Goal: Information Seeking & Learning: Learn about a topic

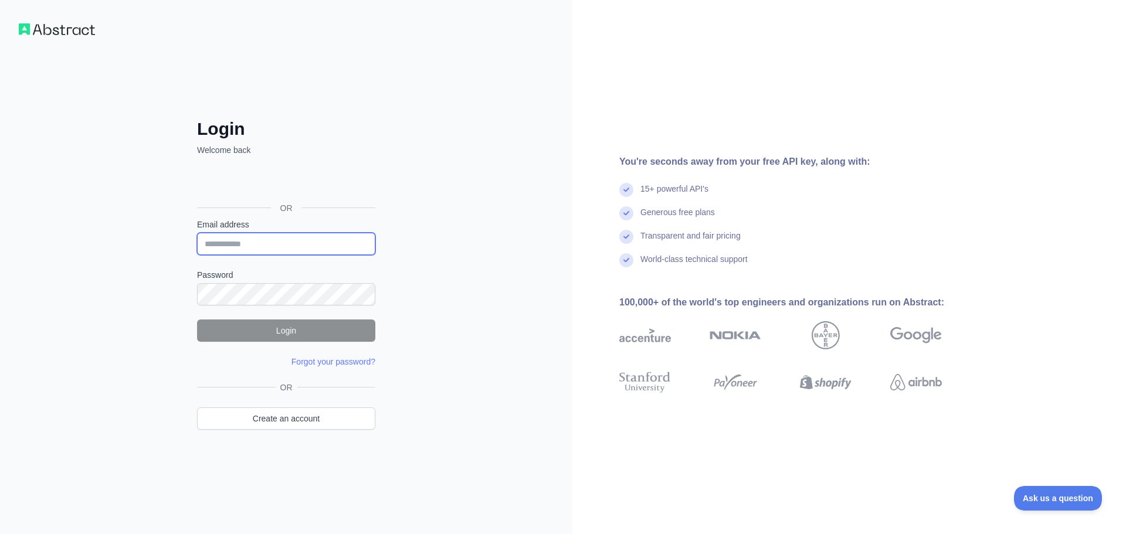
type input "**********"
click at [327, 331] on button "Login" at bounding box center [286, 331] width 178 height 22
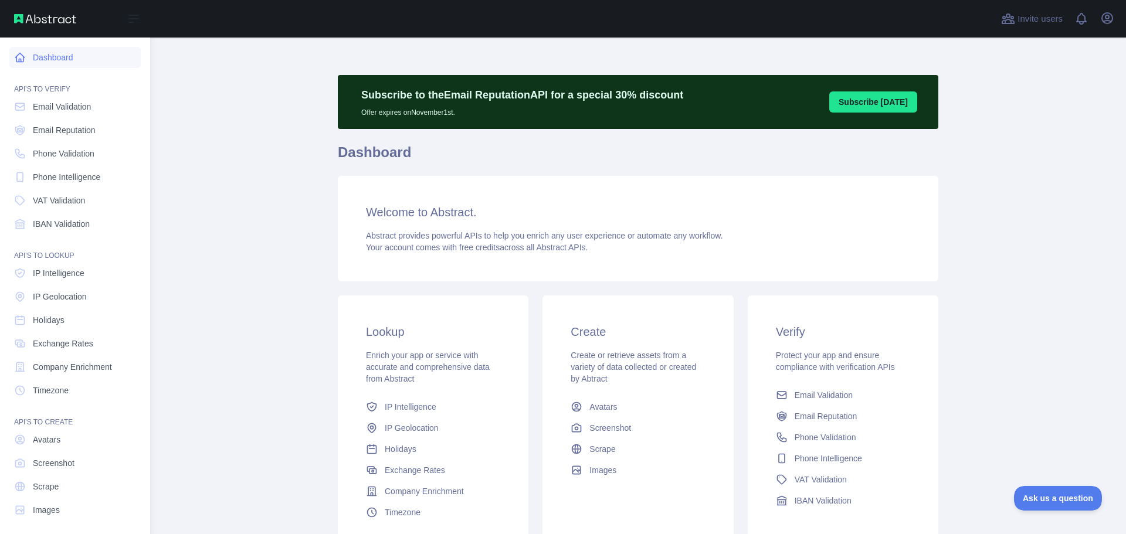
click at [73, 53] on link "Dashboard" at bounding box center [74, 57] width 131 height 21
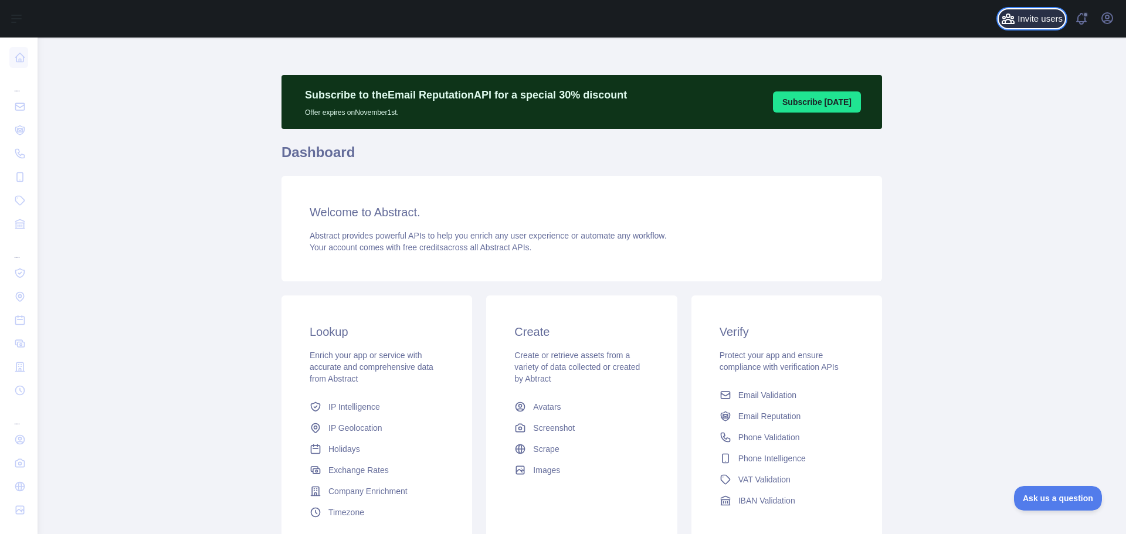
click at [1034, 18] on span "Invite users" at bounding box center [1040, 18] width 45 height 13
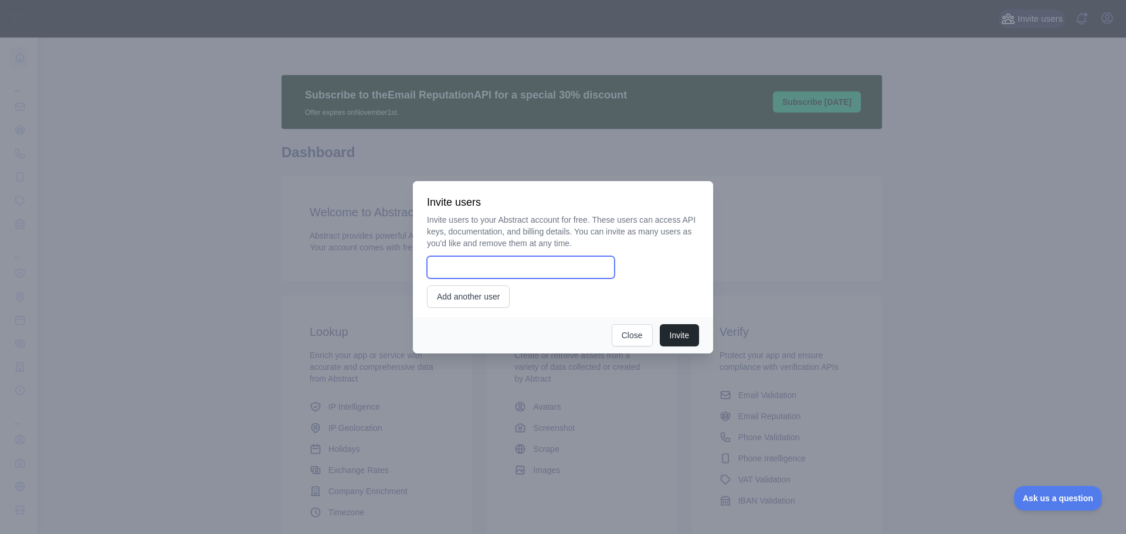
type input "**********"
click at [634, 334] on button "Close" at bounding box center [632, 335] width 41 height 22
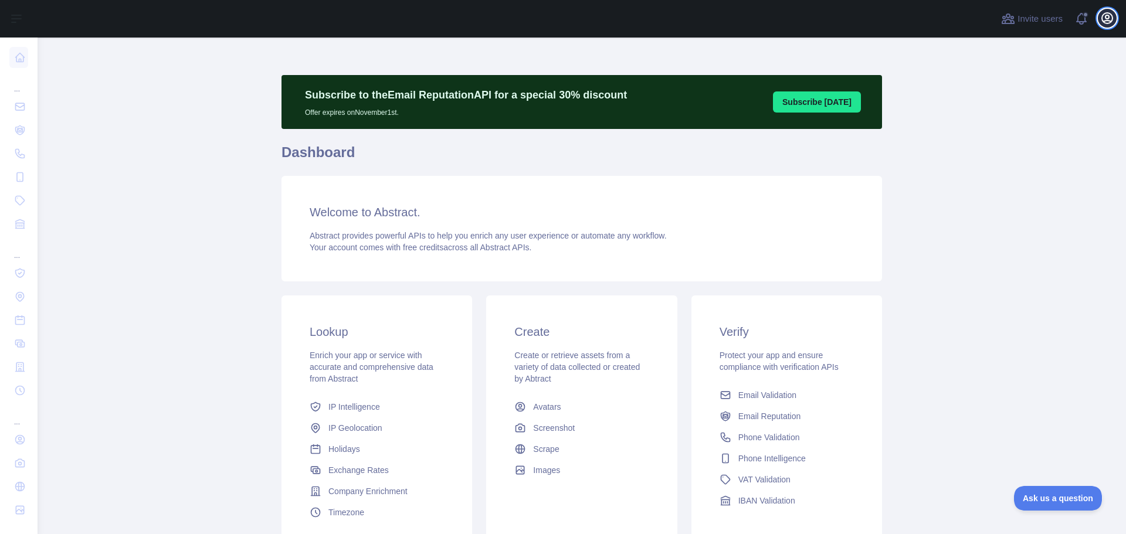
click at [1103, 21] on icon "button" at bounding box center [1107, 18] width 11 height 11
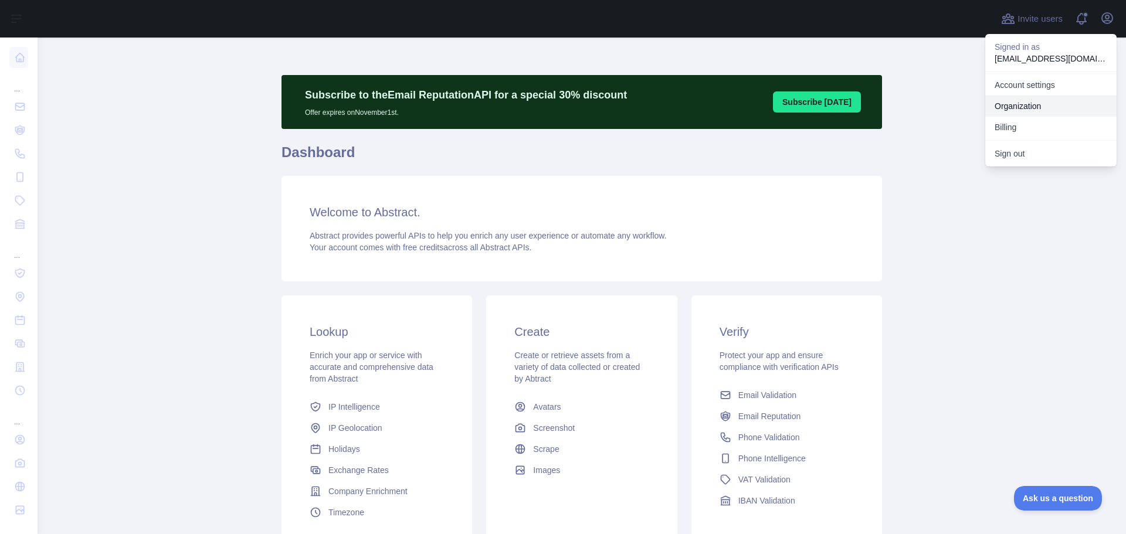
click at [1045, 103] on link "Organization" at bounding box center [1051, 106] width 131 height 21
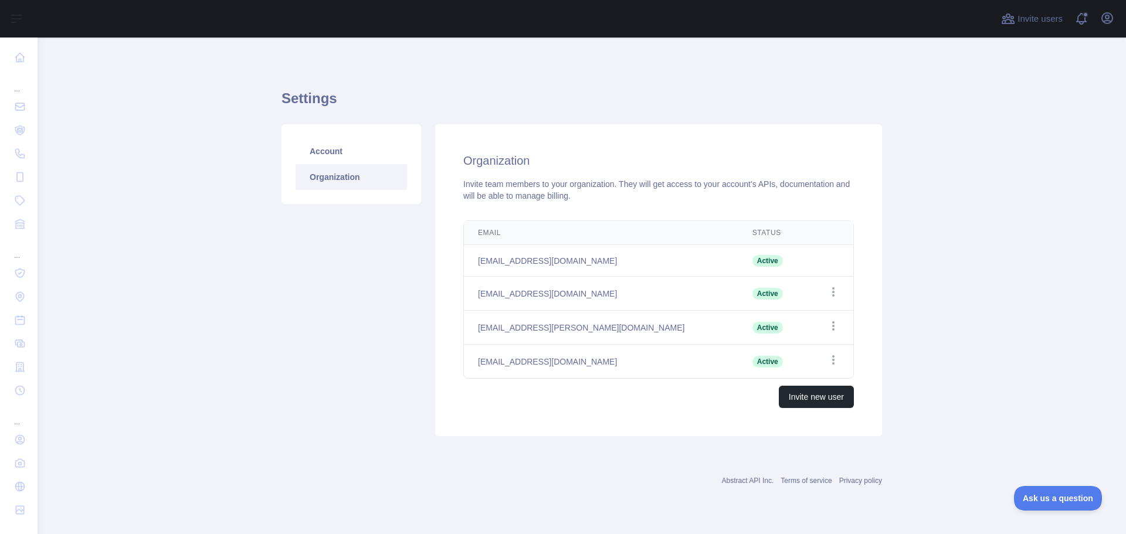
click at [1009, 211] on main "Settings Account Organization Organization Invite team members to your organiza…" at bounding box center [582, 286] width 1089 height 497
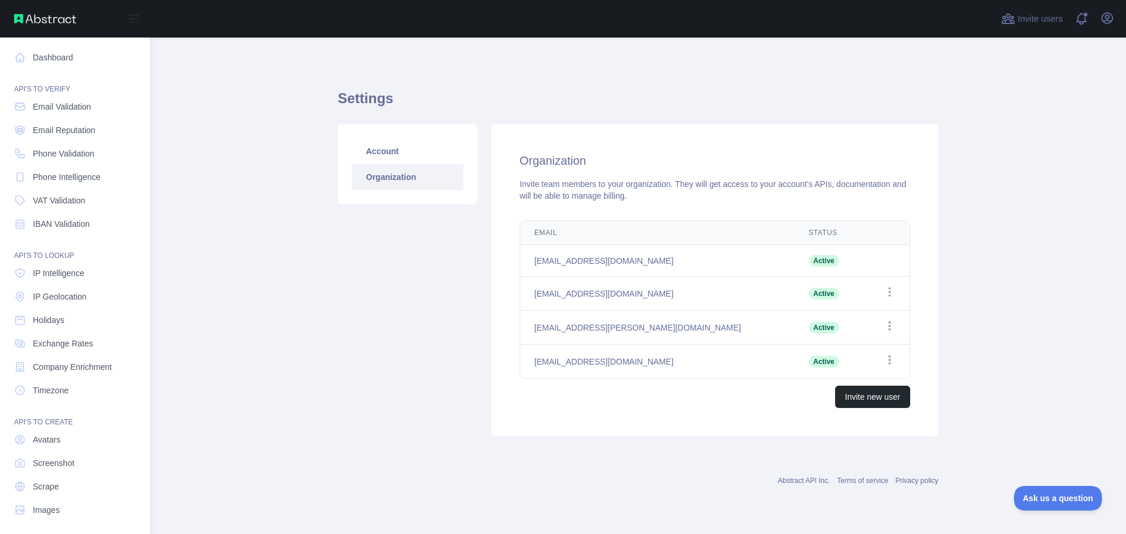
scroll to position [5, 0]
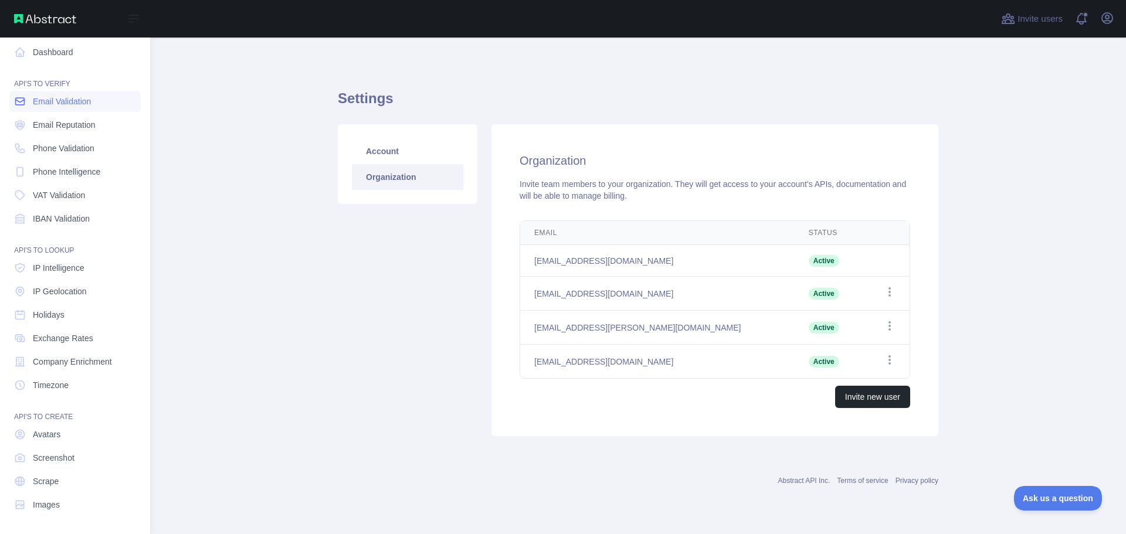
click at [76, 106] on span "Email Validation" at bounding box center [62, 102] width 58 height 12
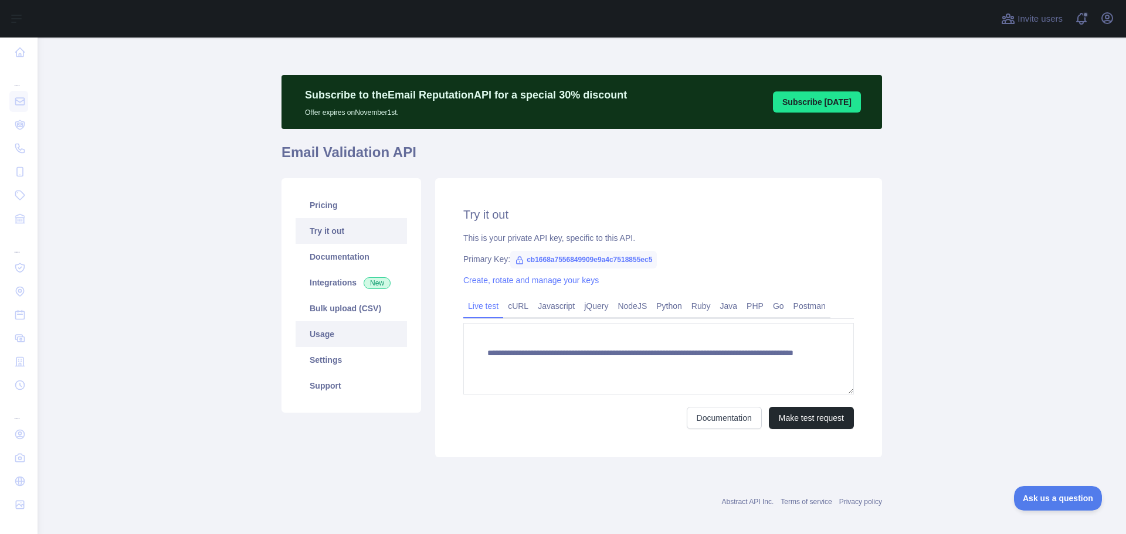
click at [335, 338] on link "Usage" at bounding box center [351, 335] width 111 height 26
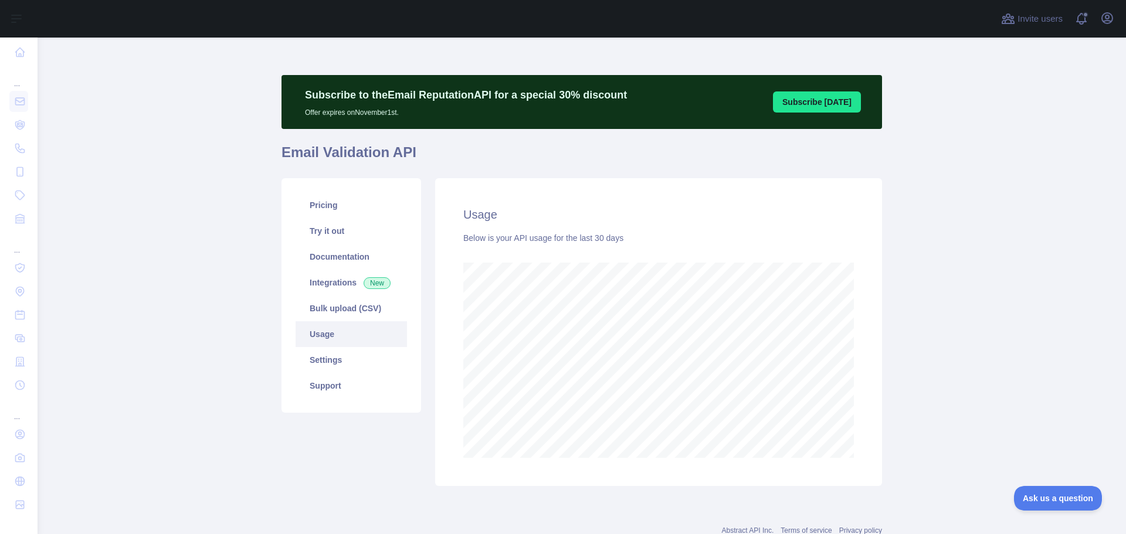
scroll to position [497, 1080]
click at [322, 355] on link "Settings" at bounding box center [351, 360] width 111 height 26
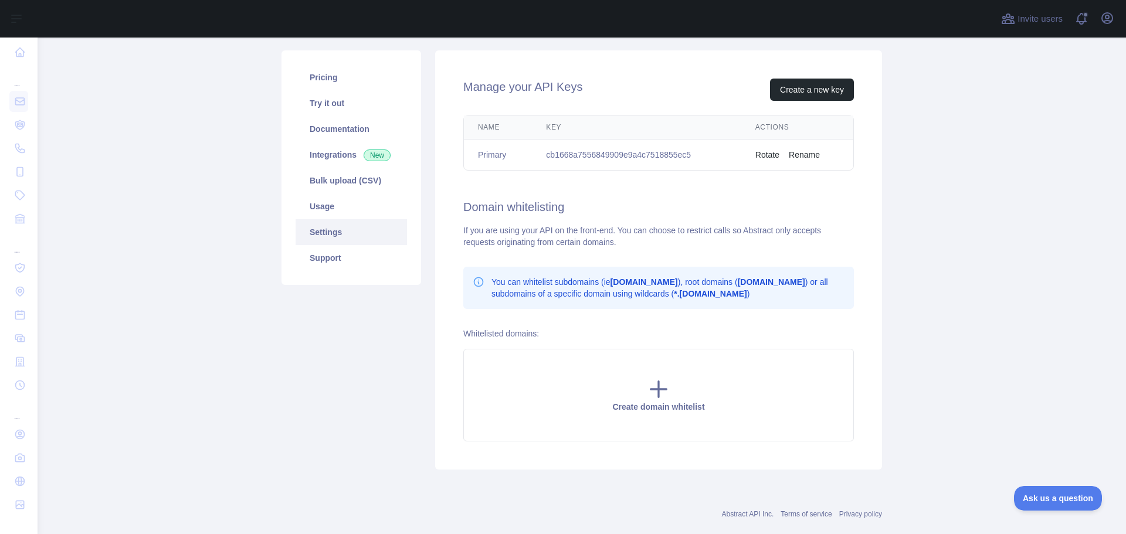
scroll to position [130, 0]
click at [334, 208] on link "Usage" at bounding box center [351, 204] width 111 height 26
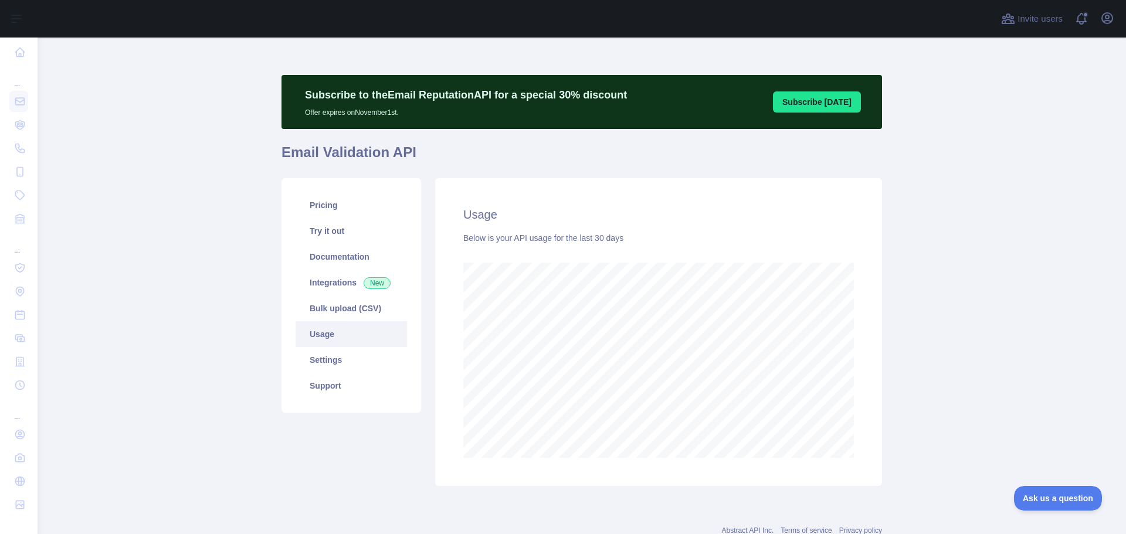
scroll to position [497, 1080]
click at [324, 289] on link "Integrations New" at bounding box center [351, 283] width 111 height 26
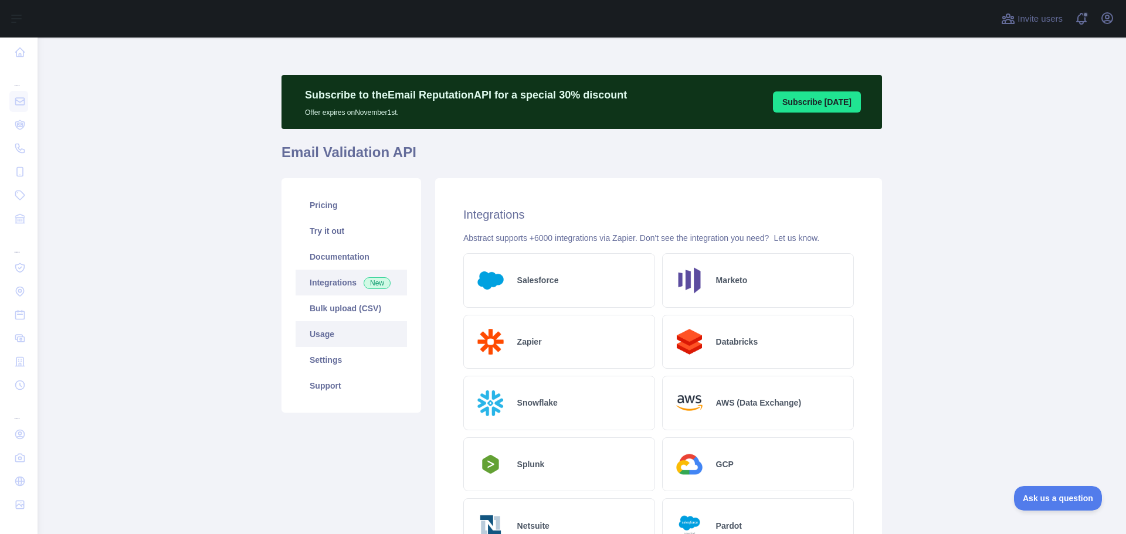
click at [316, 340] on link "Usage" at bounding box center [351, 335] width 111 height 26
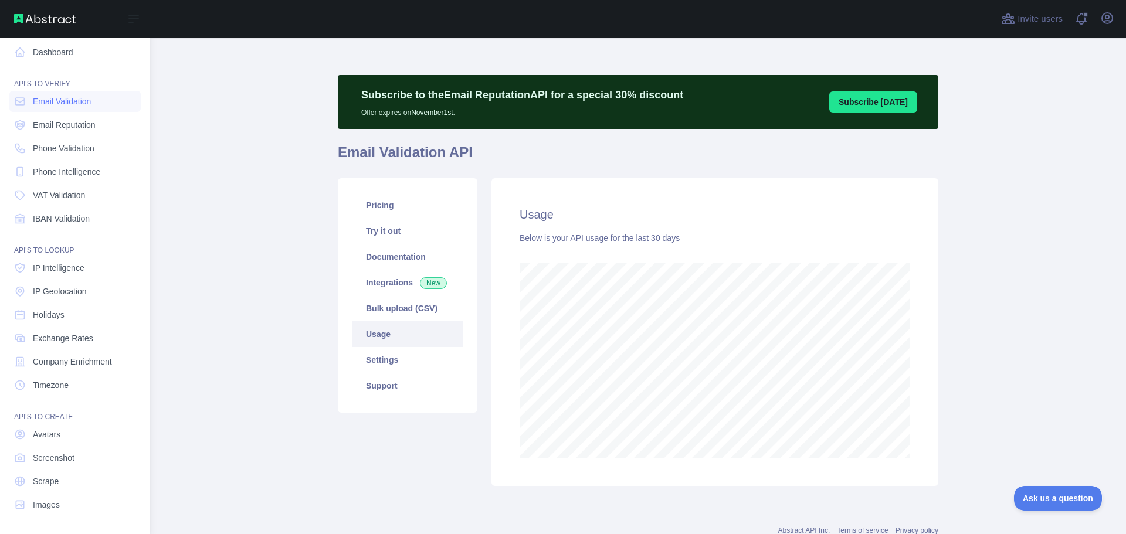
scroll to position [586217, 585746]
click at [58, 126] on span "Email Reputation" at bounding box center [64, 125] width 63 height 12
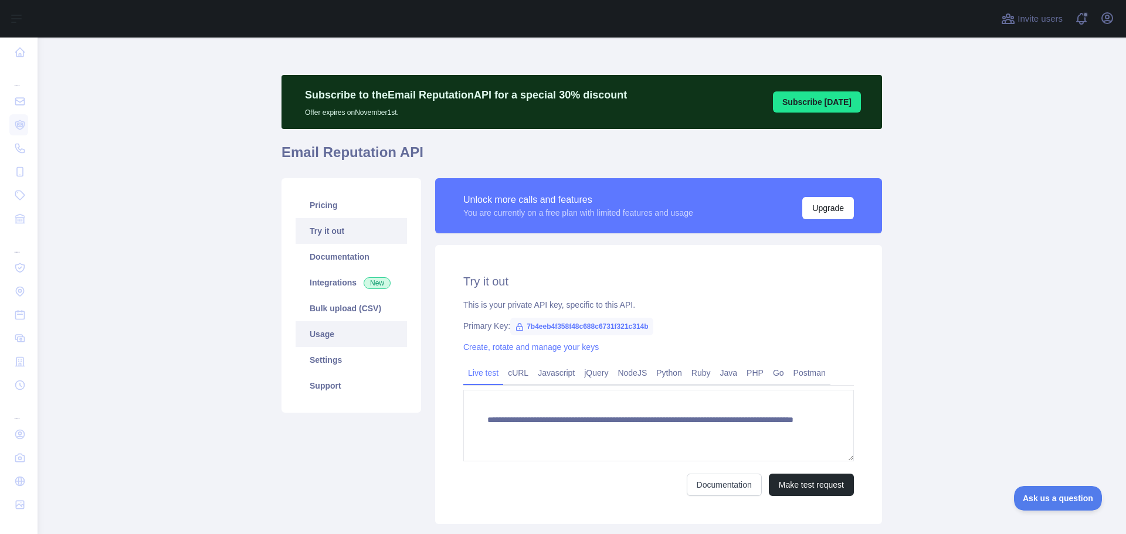
click at [343, 336] on link "Usage" at bounding box center [351, 335] width 111 height 26
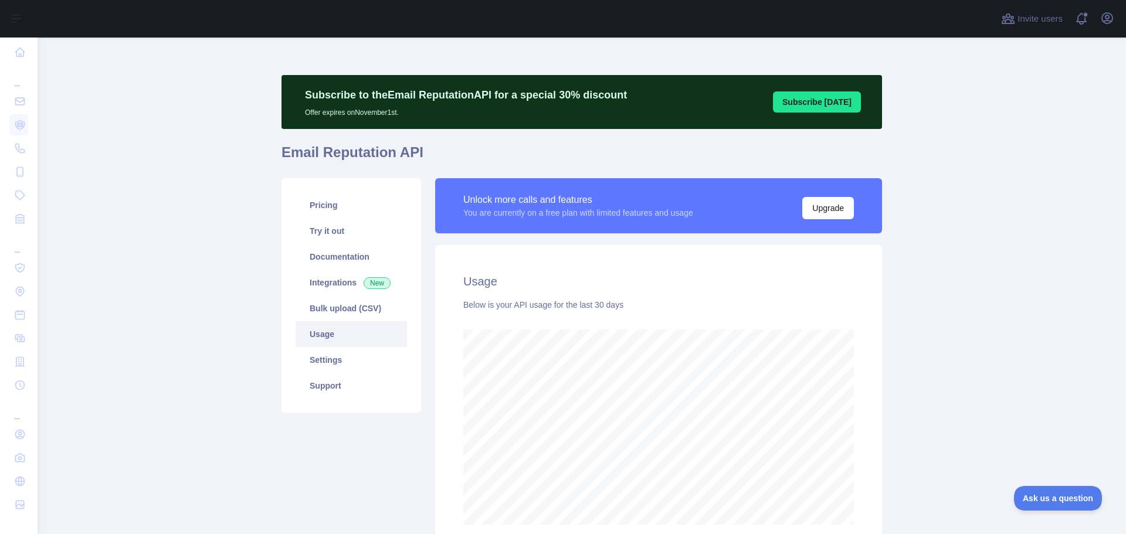
scroll to position [497, 1080]
click at [325, 288] on link "Integrations New" at bounding box center [351, 283] width 111 height 26
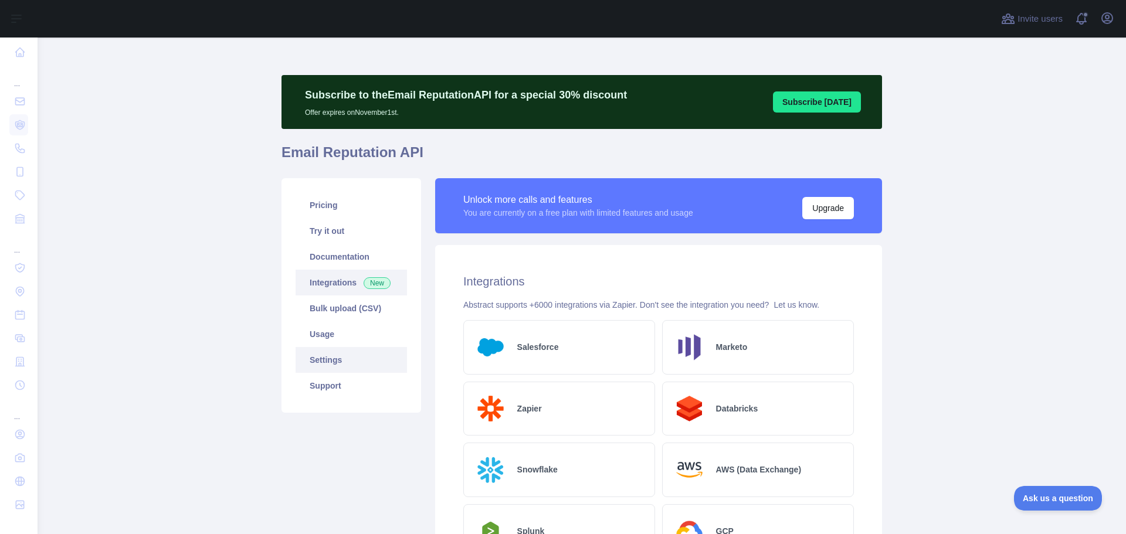
click at [340, 362] on link "Settings" at bounding box center [351, 360] width 111 height 26
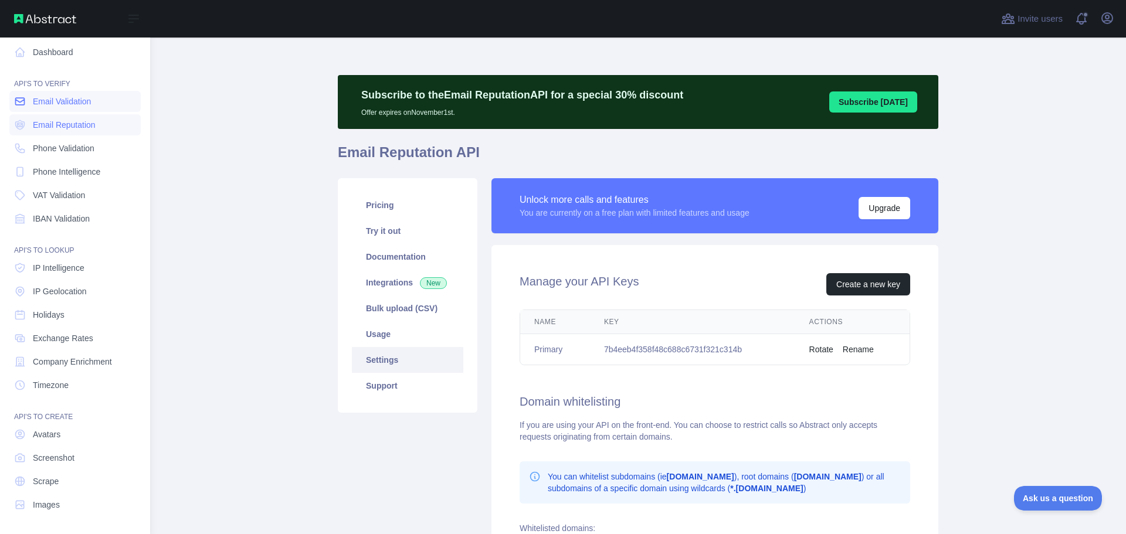
click at [43, 102] on span "Email Validation" at bounding box center [62, 102] width 58 height 12
